Goal: Answer question/provide support

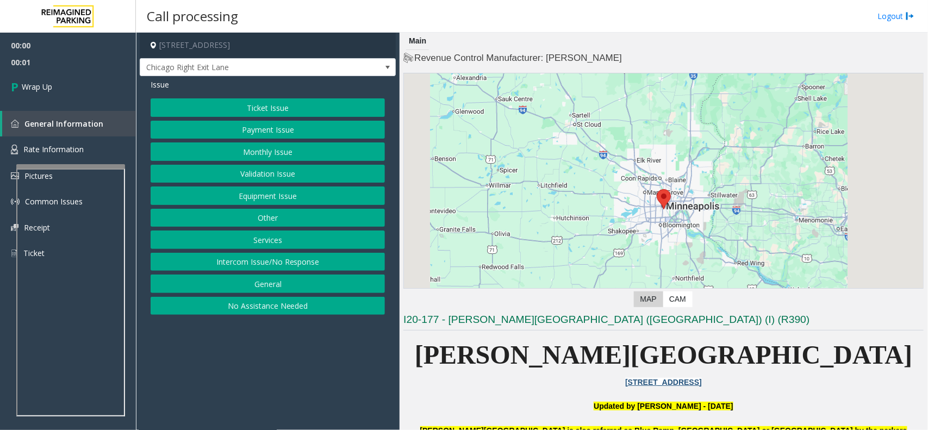
click at [258, 261] on button "Intercom Issue/No Response" at bounding box center [268, 262] width 234 height 18
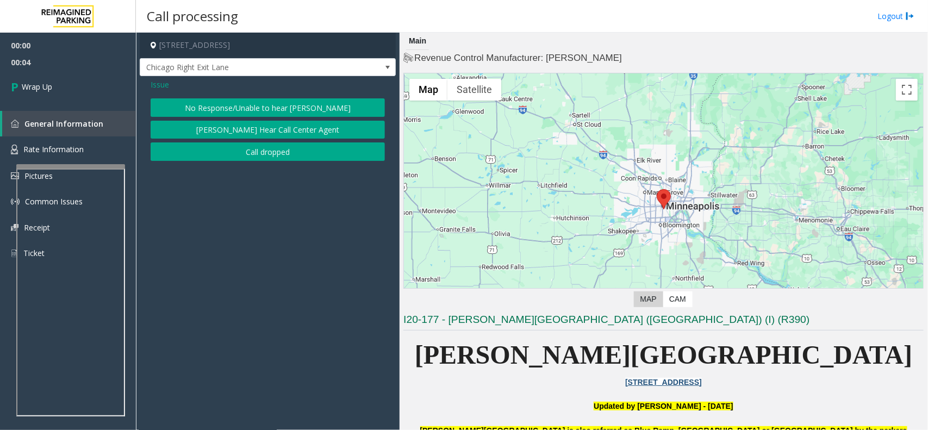
click at [241, 154] on button "Call dropped" at bounding box center [268, 151] width 234 height 18
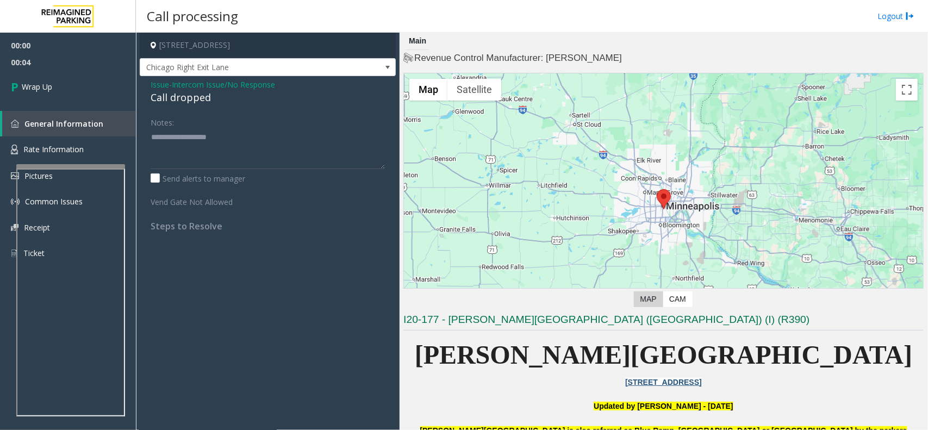
click at [179, 101] on div "Call dropped" at bounding box center [268, 97] width 234 height 15
click at [183, 97] on div "Call dropped" at bounding box center [268, 97] width 234 height 15
click at [183, 98] on div "Call dropped" at bounding box center [268, 97] width 234 height 15
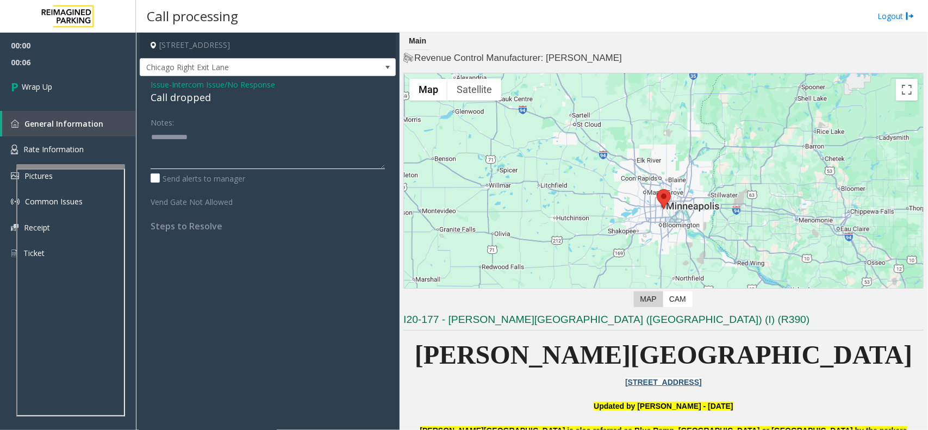
click at [210, 153] on textarea at bounding box center [268, 148] width 234 height 41
type textarea "**********"
click at [60, 96] on link "Wrap Up" at bounding box center [68, 87] width 136 height 32
